Goal: Check status: Check status

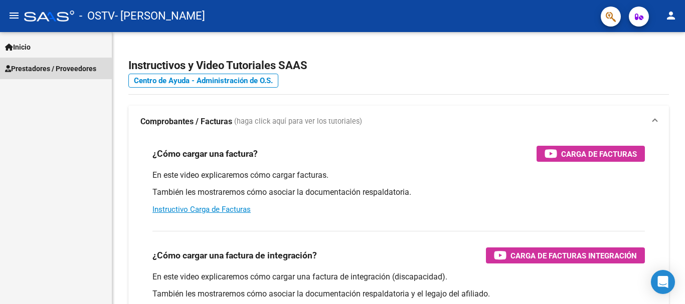
click at [38, 71] on span "Prestadores / Proveedores" at bounding box center [50, 68] width 91 height 11
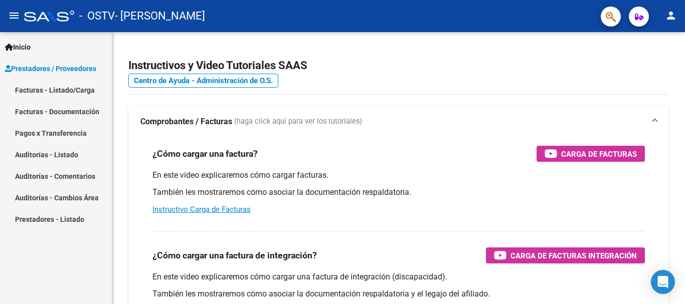
click at [76, 91] on link "Facturas - Listado/Carga" at bounding box center [56, 90] width 112 height 22
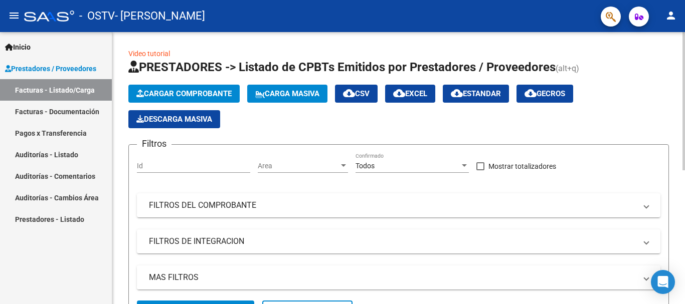
scroll to position [201, 0]
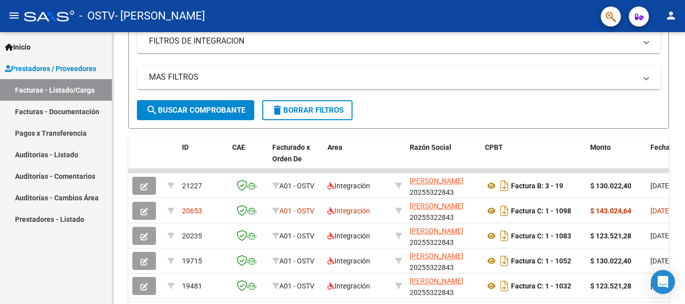
click at [57, 107] on link "Facturas - Documentación" at bounding box center [56, 112] width 112 height 22
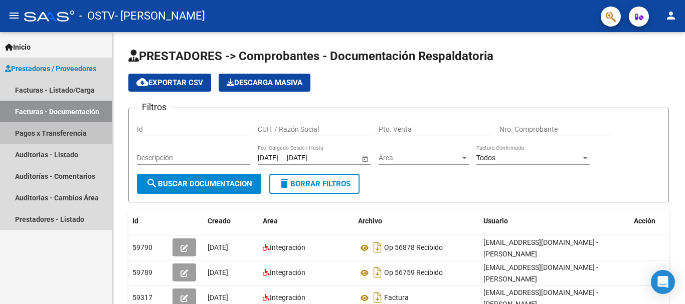
click at [77, 136] on link "Pagos x Transferencia" at bounding box center [56, 133] width 112 height 22
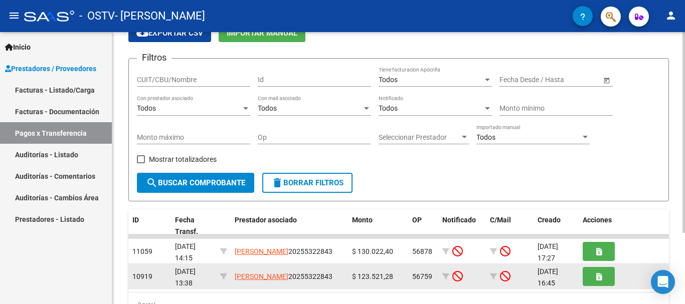
scroll to position [96, 0]
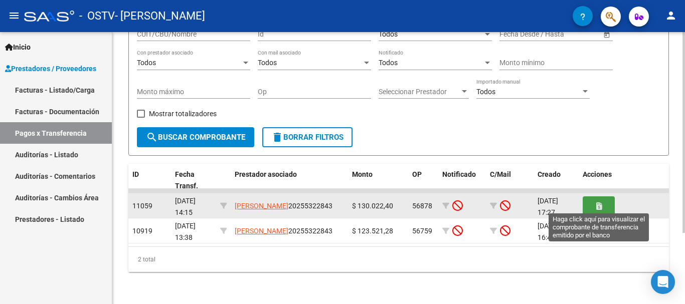
click at [597, 203] on icon "button" at bounding box center [599, 207] width 6 height 8
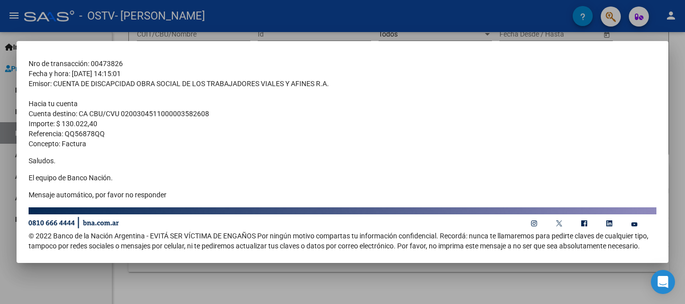
scroll to position [92, 0]
click at [560, 288] on div at bounding box center [342, 152] width 685 height 304
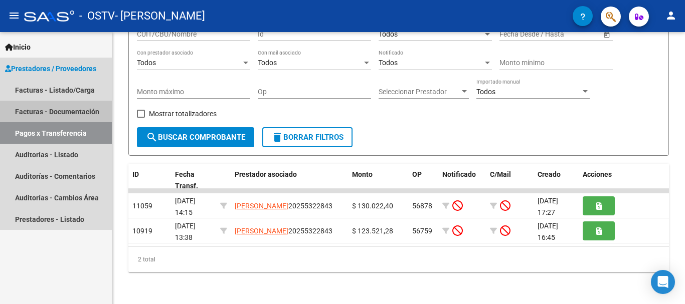
click at [66, 114] on link "Facturas - Documentación" at bounding box center [56, 112] width 112 height 22
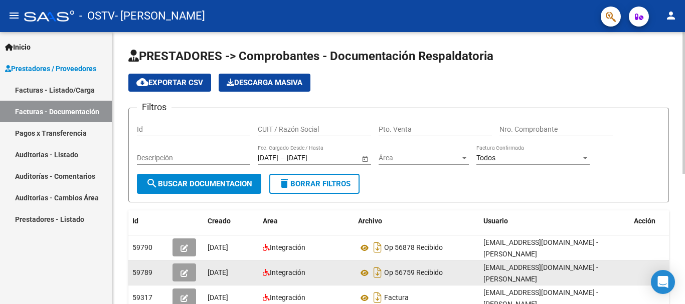
scroll to position [50, 0]
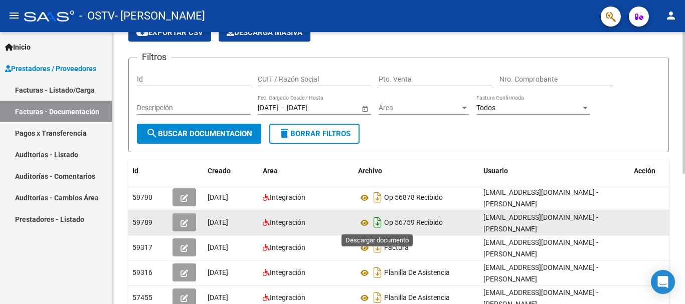
click at [376, 223] on icon "Descargar documento" at bounding box center [377, 223] width 13 height 16
click at [48, 134] on link "Pagos x Transferencia" at bounding box center [56, 133] width 112 height 22
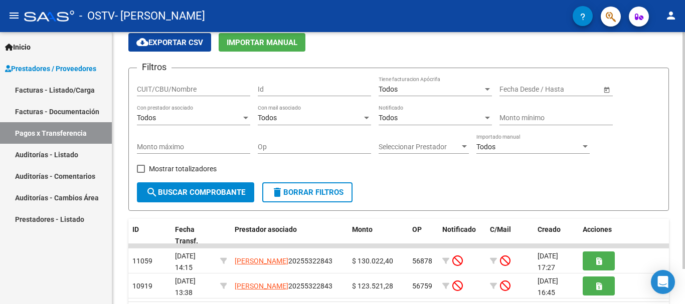
scroll to position [50, 0]
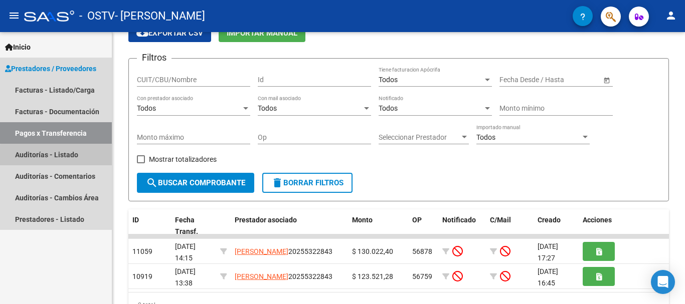
click at [60, 156] on link "Auditorías - Listado" at bounding box center [56, 155] width 112 height 22
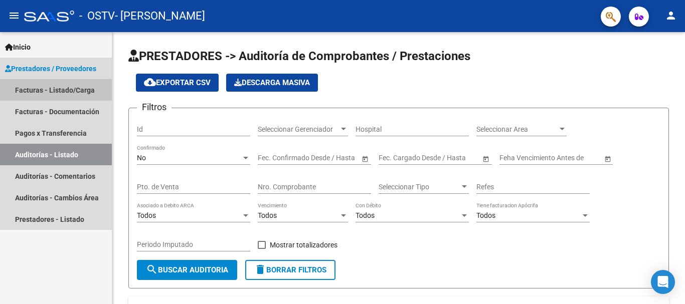
click at [60, 89] on link "Facturas - Listado/Carga" at bounding box center [56, 90] width 112 height 22
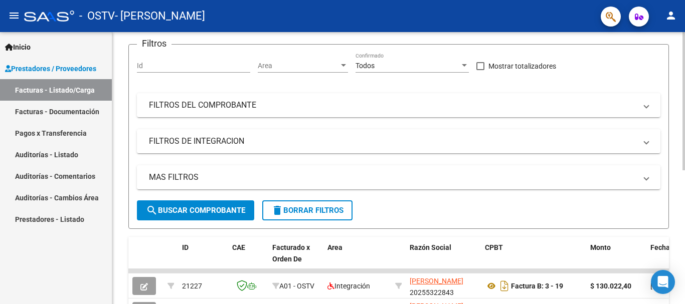
scroll to position [251, 0]
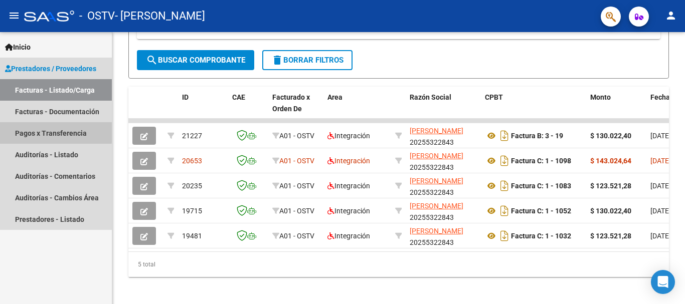
click at [38, 131] on link "Pagos x Transferencia" at bounding box center [56, 133] width 112 height 22
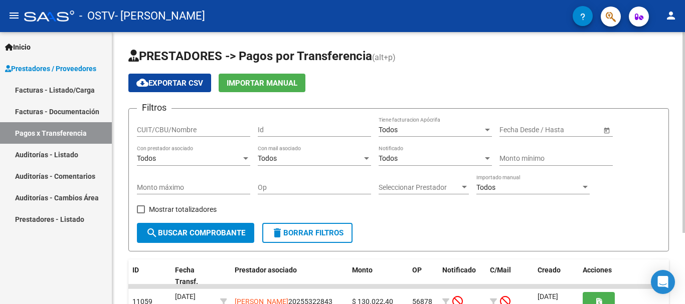
scroll to position [50, 0]
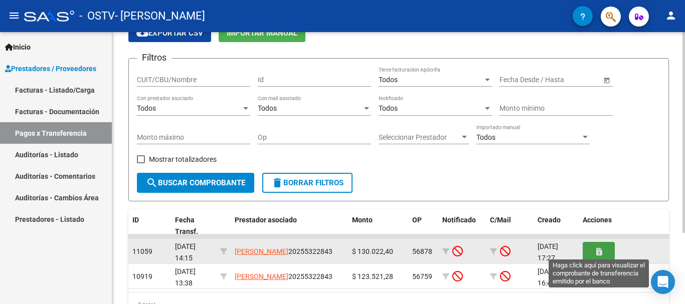
click at [600, 252] on icon "button" at bounding box center [599, 252] width 6 height 8
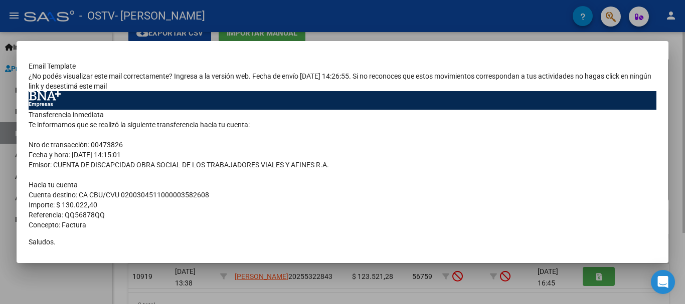
scroll to position [92, 0]
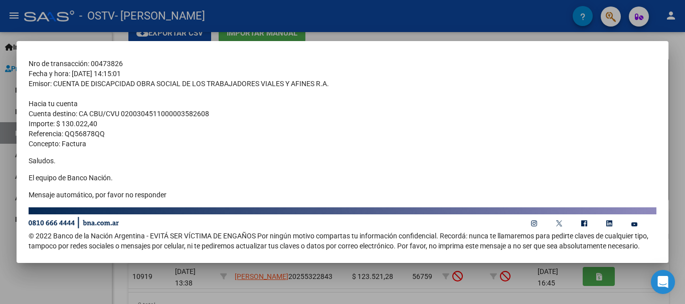
click at [677, 98] on div at bounding box center [342, 152] width 685 height 304
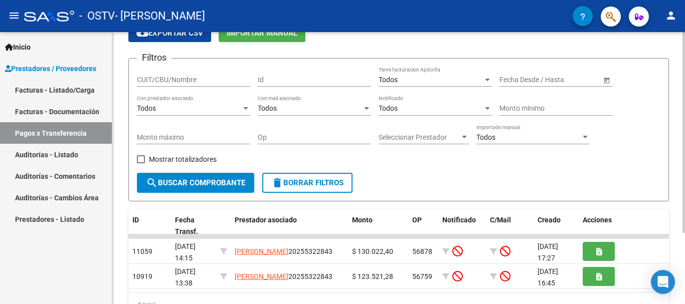
scroll to position [0, 0]
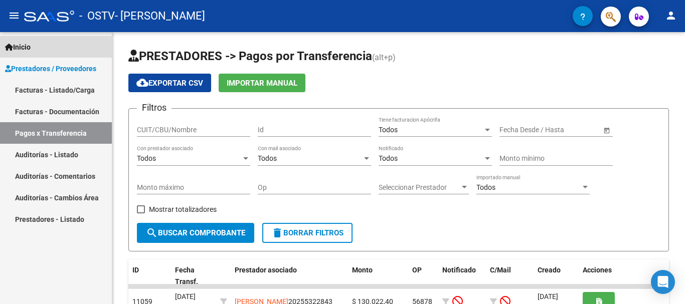
click at [25, 46] on span "Inicio" at bounding box center [18, 47] width 26 height 11
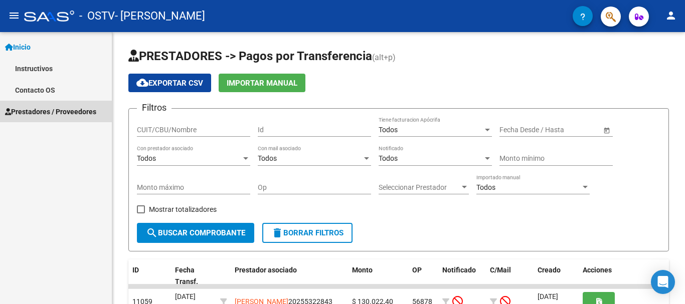
click at [46, 108] on span "Prestadores / Proveedores" at bounding box center [50, 111] width 91 height 11
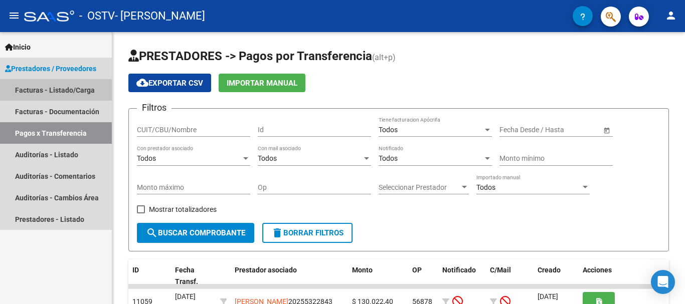
click at [49, 90] on link "Facturas - Listado/Carga" at bounding box center [56, 90] width 112 height 22
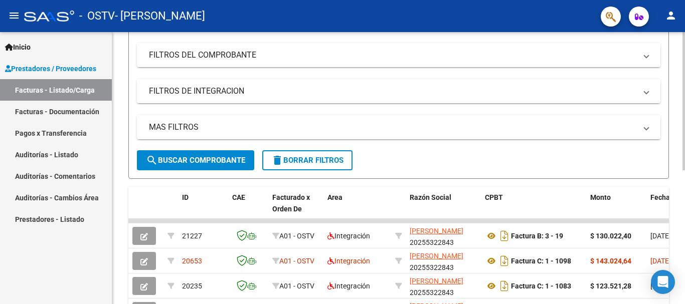
scroll to position [201, 0]
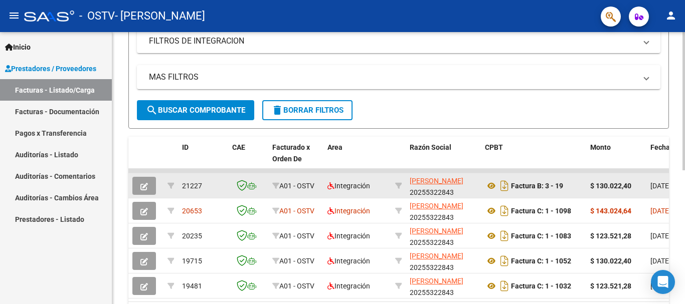
click at [151, 184] on button "button" at bounding box center [144, 186] width 24 height 18
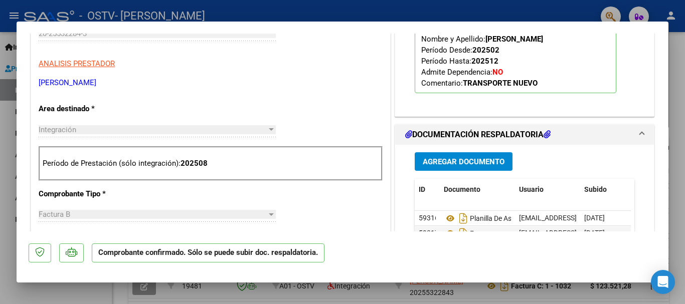
scroll to position [140, 0]
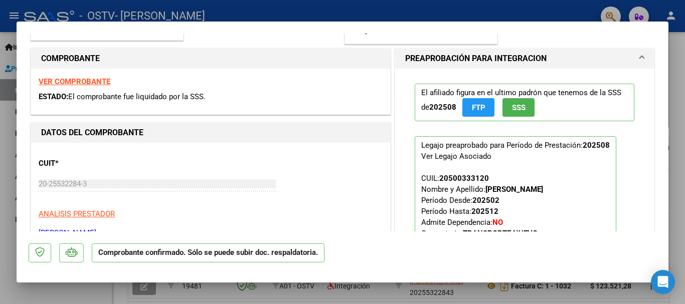
click at [99, 79] on strong "VER COMPROBANTE" at bounding box center [75, 81] width 72 height 9
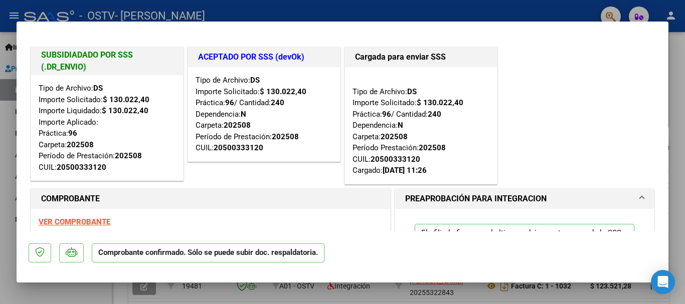
click at [674, 57] on div at bounding box center [342, 152] width 685 height 304
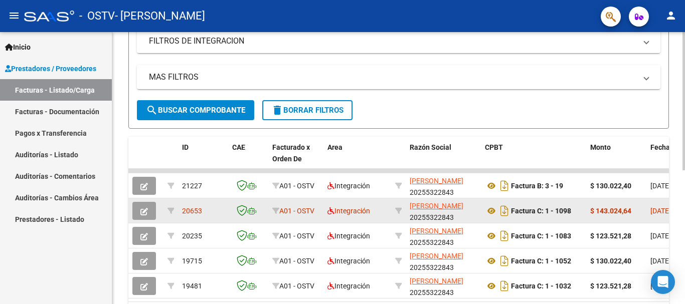
scroll to position [201, 0]
click at [142, 211] on icon "button" at bounding box center [144, 212] width 8 height 8
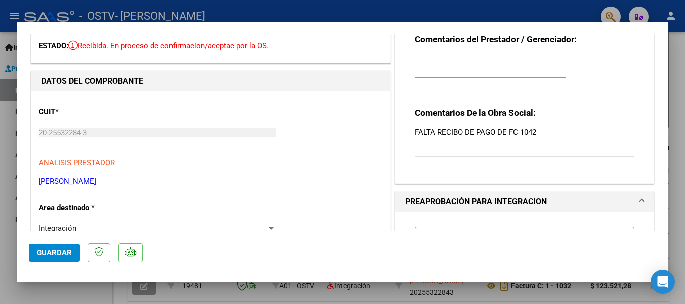
scroll to position [0, 0]
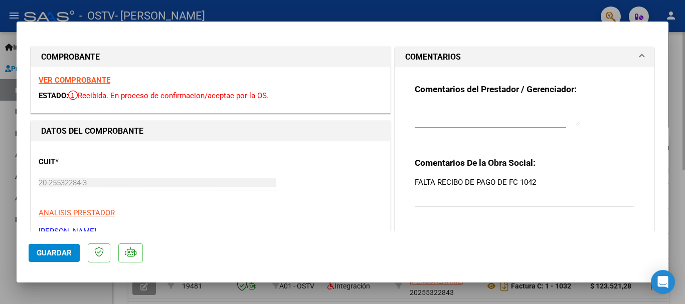
click at [673, 185] on div at bounding box center [342, 152] width 685 height 304
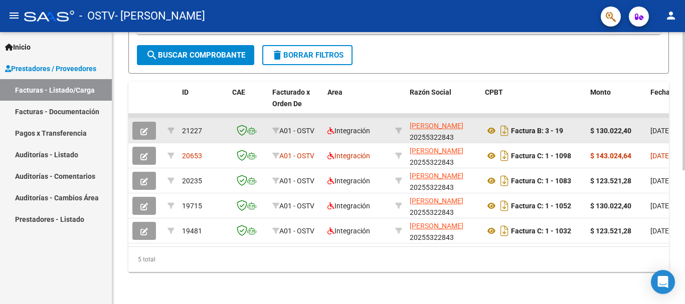
scroll to position [214, 0]
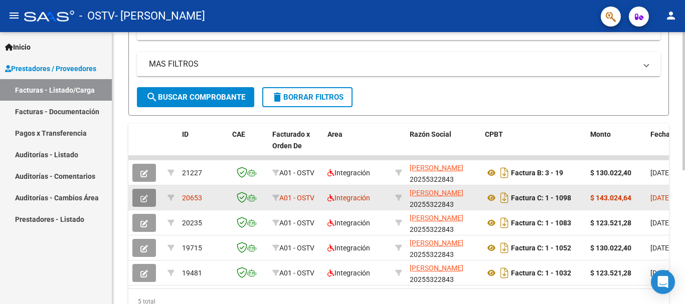
click at [141, 201] on icon "button" at bounding box center [144, 199] width 8 height 8
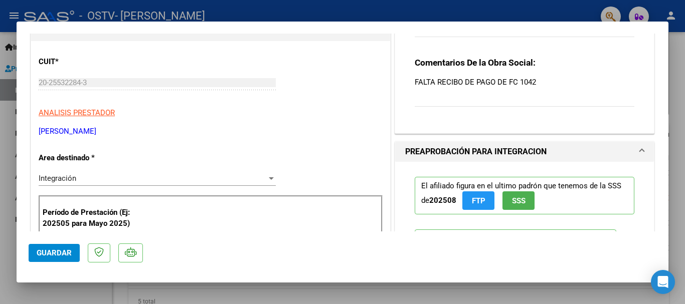
scroll to position [150, 0]
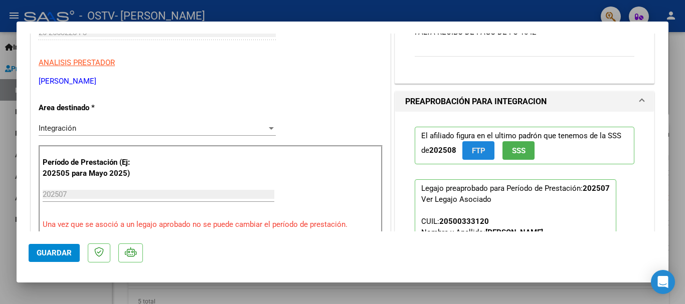
click at [481, 154] on span "FTP" at bounding box center [479, 150] width 14 height 9
click at [517, 153] on span "SSS" at bounding box center [519, 150] width 14 height 9
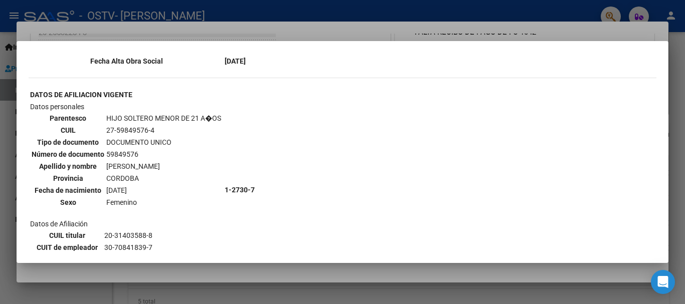
scroll to position [1372, 0]
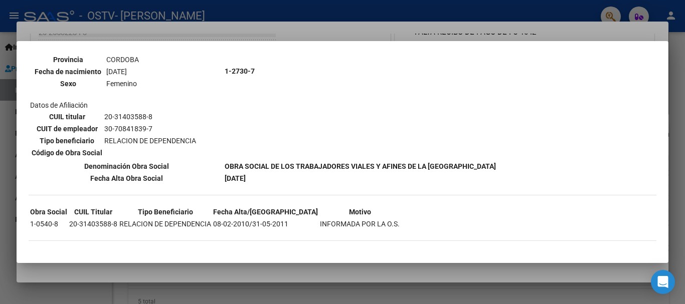
click at [680, 99] on div at bounding box center [342, 152] width 685 height 304
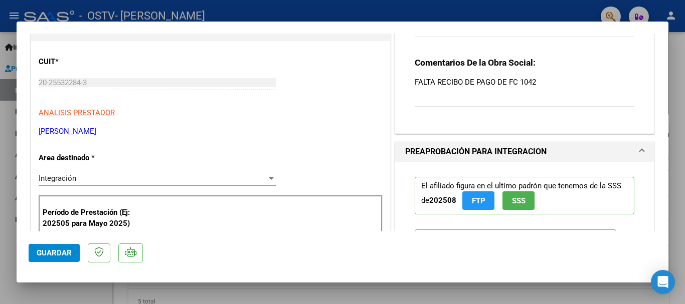
scroll to position [50, 0]
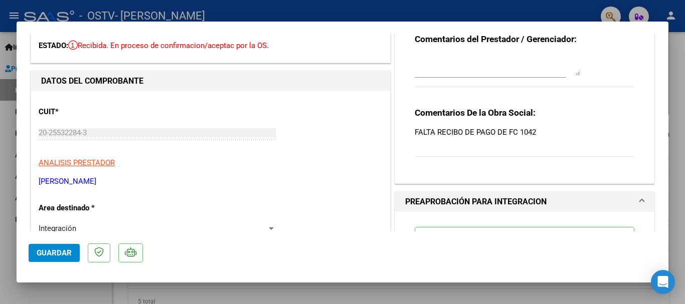
click at [676, 46] on div at bounding box center [342, 152] width 685 height 304
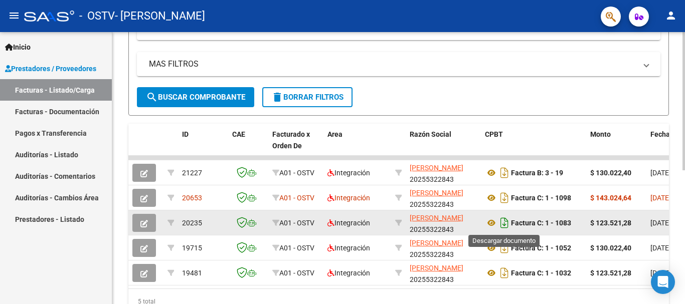
scroll to position [264, 0]
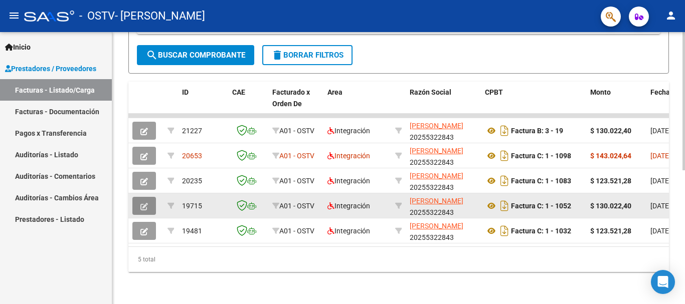
click at [146, 203] on icon "button" at bounding box center [144, 207] width 8 height 8
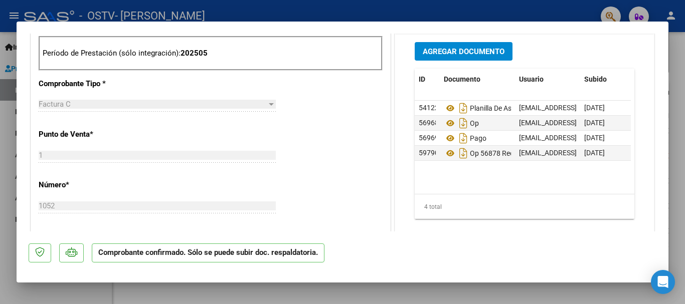
scroll to position [451, 0]
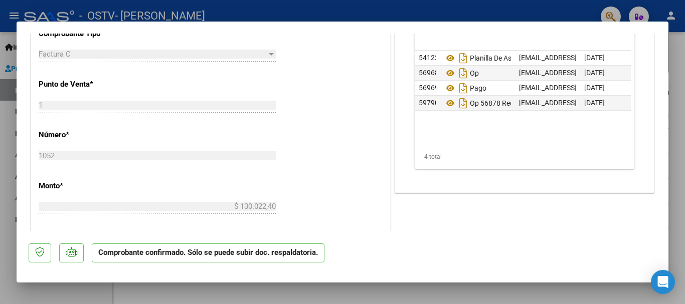
click at [680, 116] on div at bounding box center [342, 152] width 685 height 304
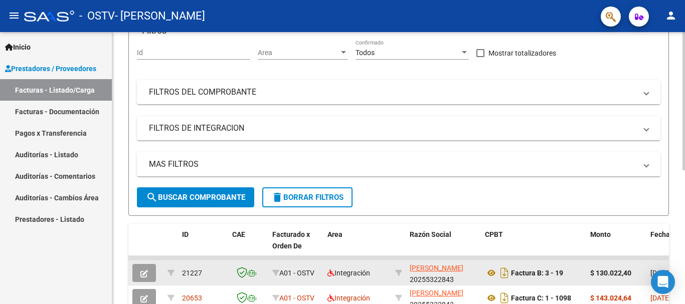
scroll to position [63, 0]
